Goal: Find specific page/section: Find specific page/section

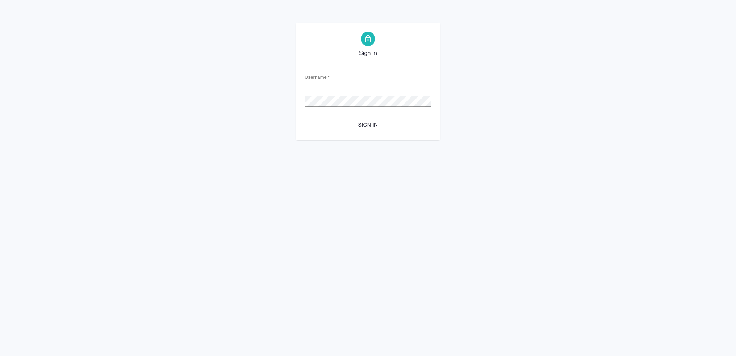
click at [318, 66] on div "Username   *" at bounding box center [368, 74] width 126 height 16
click at [322, 77] on input "Username   *" at bounding box center [368, 77] width 126 height 10
type input "o.vasileva@awatera.com"
click at [368, 126] on span "Sign in" at bounding box center [367, 124] width 115 height 9
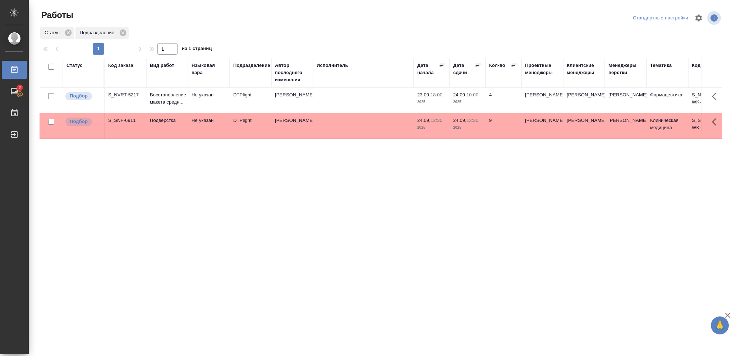
click at [76, 65] on div "Статус" at bounding box center [74, 65] width 16 height 7
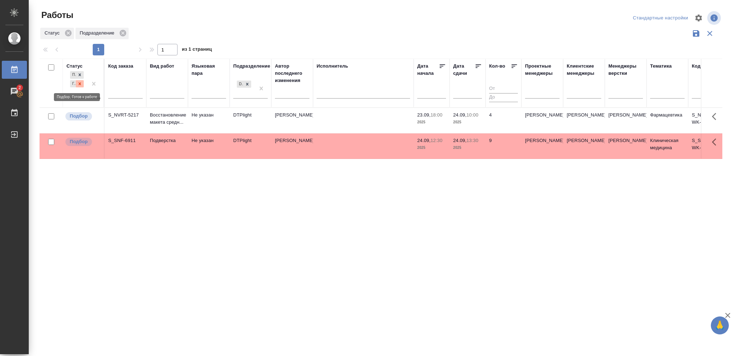
click at [78, 85] on icon at bounding box center [79, 83] width 5 height 5
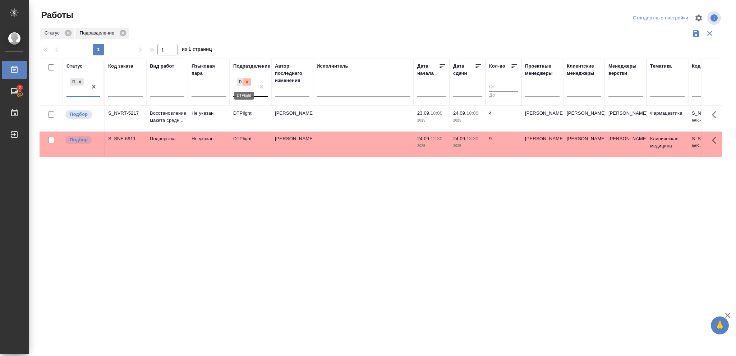
click at [247, 82] on icon at bounding box center [247, 81] width 3 height 3
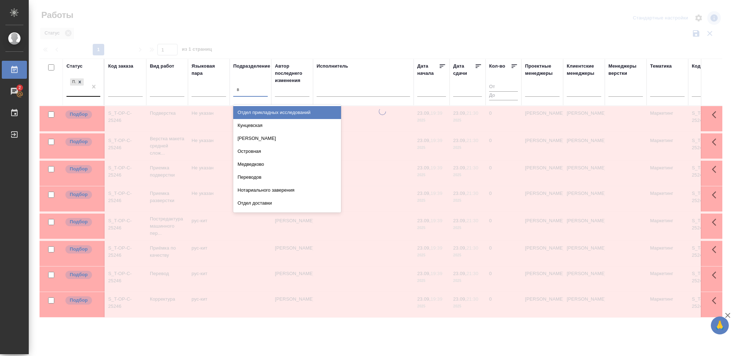
type input "ве"
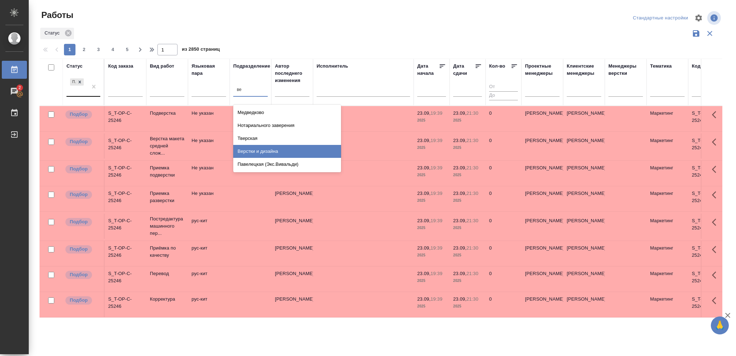
click at [262, 150] on div "Верстки и дизайна" at bounding box center [287, 151] width 108 height 13
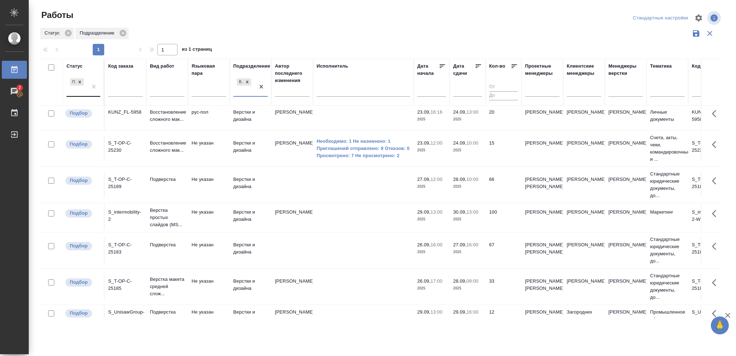
scroll to position [26, 0]
